Goal: Find specific page/section: Find specific page/section

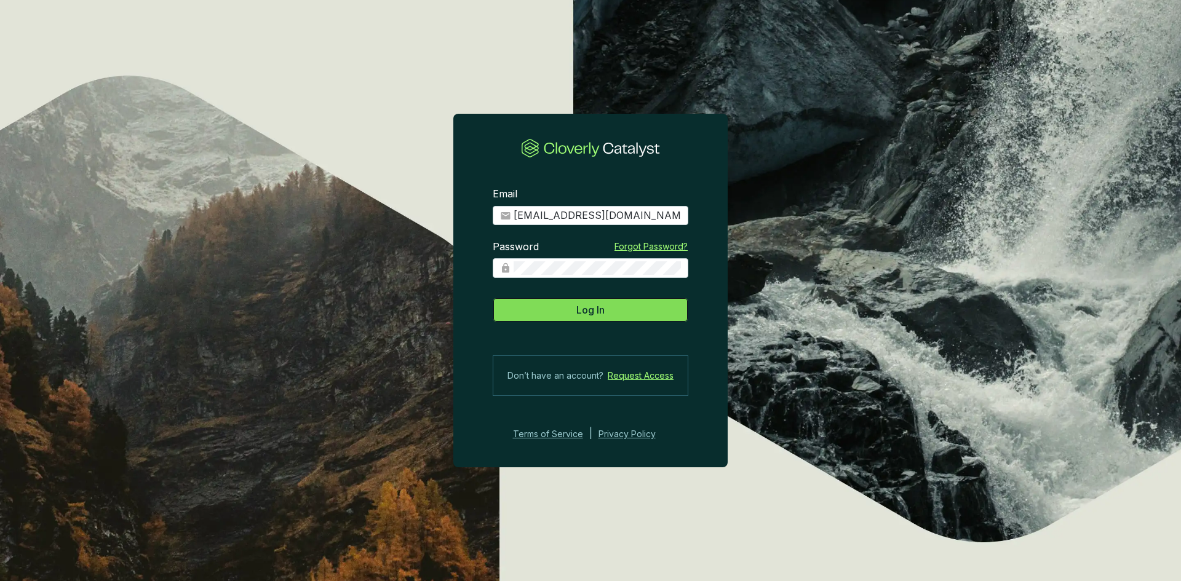
click at [584, 306] on span "Log In" at bounding box center [590, 310] width 28 height 15
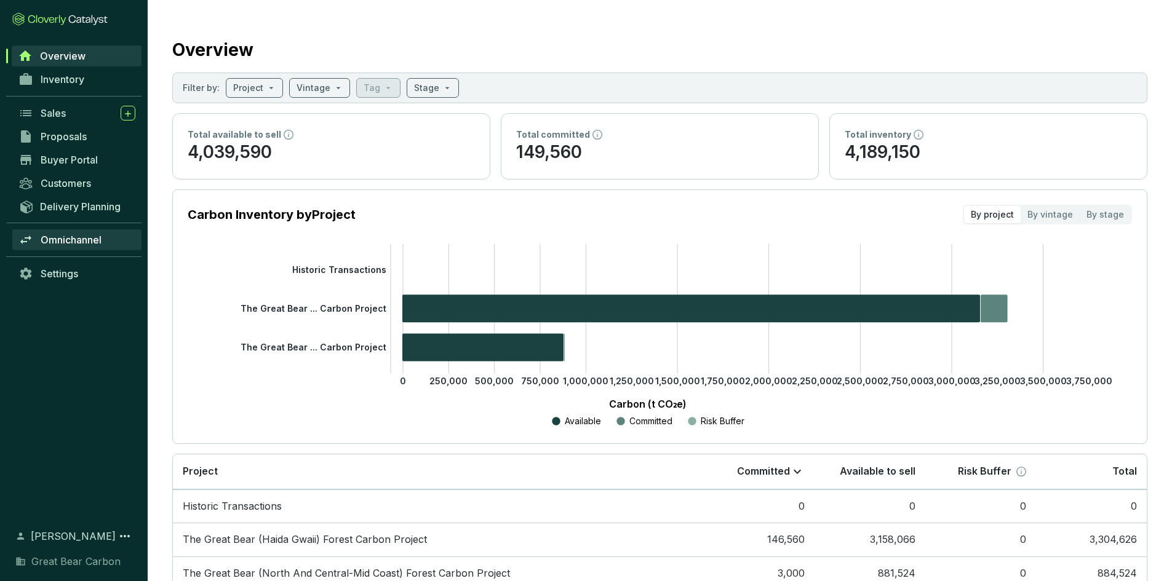
click at [46, 236] on span "Omnichannel" at bounding box center [71, 240] width 61 height 12
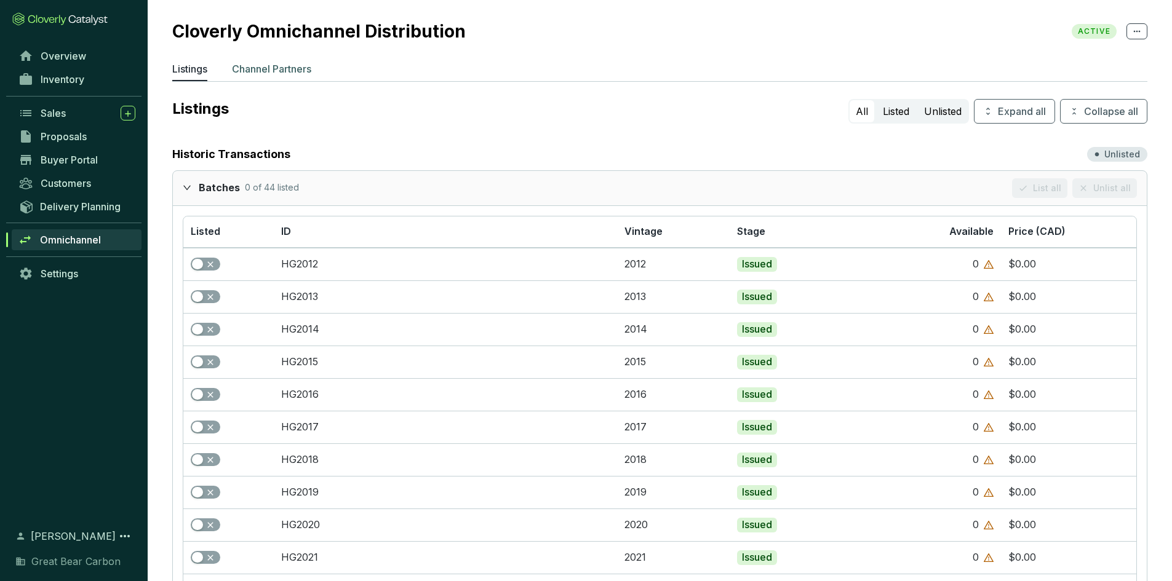
click at [268, 74] on p "Channel Partners" at bounding box center [271, 69] width 79 height 15
